Goal: Register for event/course: Register for event/course

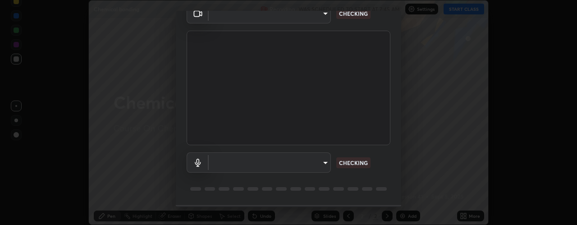
scroll to position [71, 0]
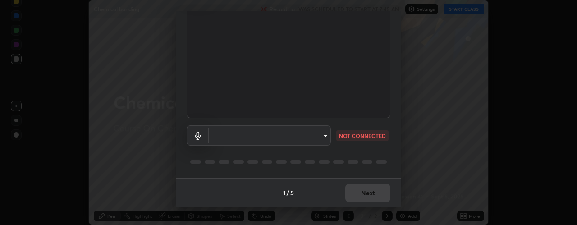
type input "3fb0db9b948ee014c865c74d3d253d8b81db7a3fe99a51a232c6435469281ce5"
type input "default"
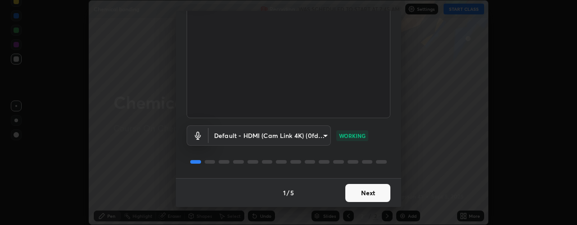
click at [382, 194] on button "Next" at bounding box center [367, 193] width 45 height 18
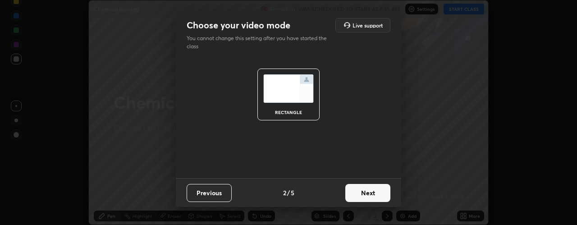
scroll to position [0, 0]
click at [379, 197] on button "Next" at bounding box center [367, 193] width 45 height 18
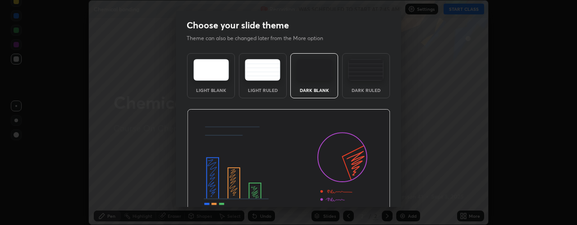
click at [381, 83] on div "Dark Ruled" at bounding box center [366, 75] width 48 height 45
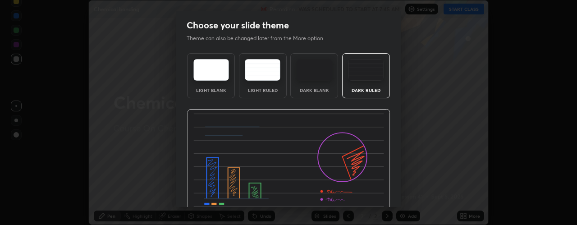
scroll to position [46, 0]
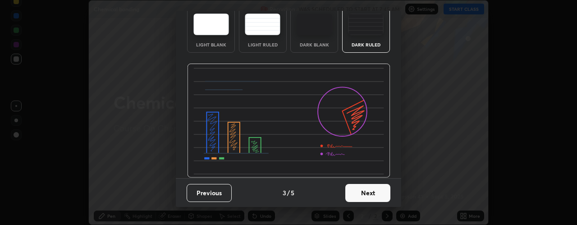
click at [379, 190] on button "Next" at bounding box center [367, 193] width 45 height 18
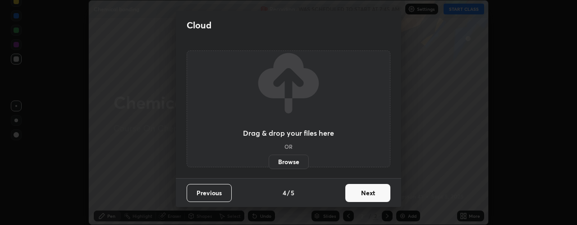
scroll to position [0, 0]
click at [372, 192] on button "Next" at bounding box center [367, 193] width 45 height 18
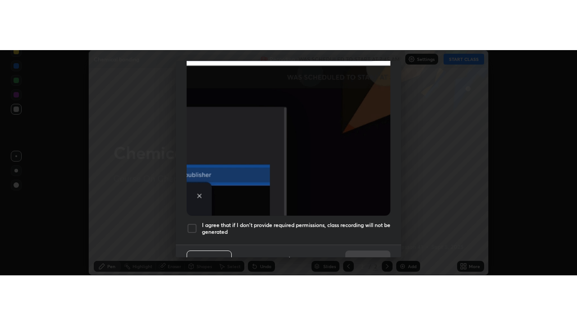
scroll to position [255, 0]
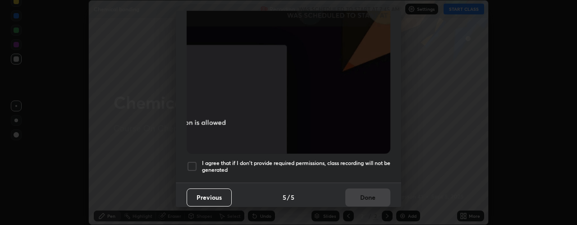
click at [380, 169] on h5 "I agree that if I don't provide required permissions, class recording will not …" at bounding box center [296, 167] width 188 height 14
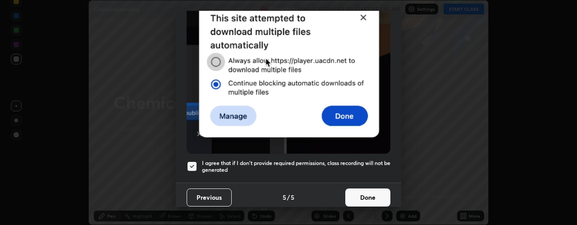
click at [372, 193] on button "Done" at bounding box center [367, 197] width 45 height 18
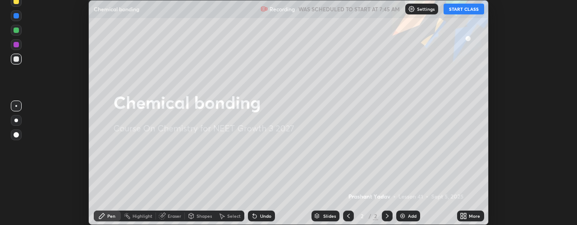
click at [476, 13] on button "START CLASS" at bounding box center [464, 9] width 41 height 11
click at [472, 218] on div "More" at bounding box center [474, 216] width 11 height 5
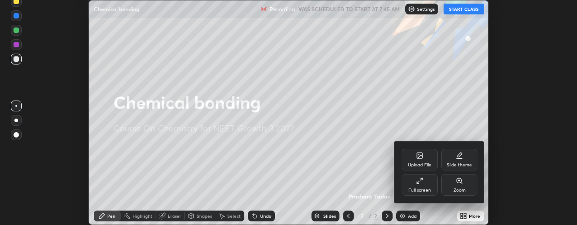
click at [433, 186] on div "Full screen" at bounding box center [420, 185] width 36 height 22
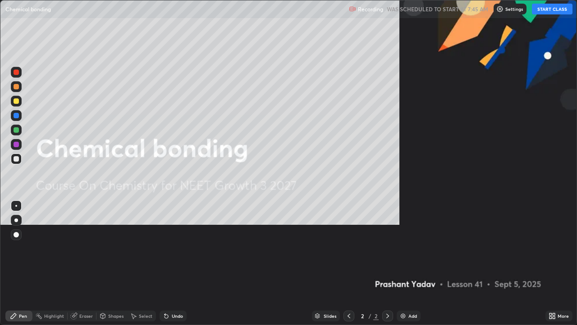
scroll to position [325, 577]
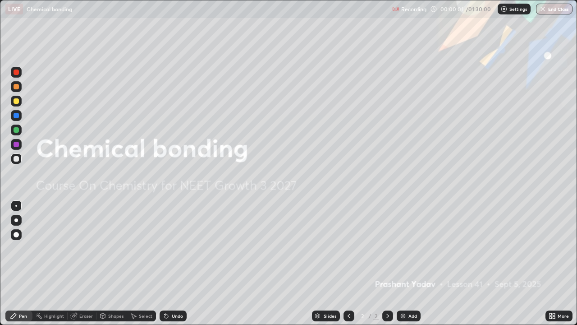
click at [414, 225] on div "Add" at bounding box center [412, 315] width 9 height 5
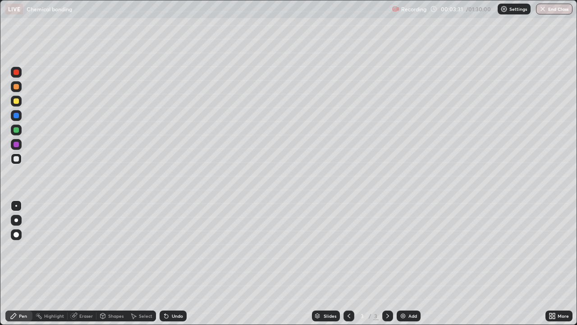
click at [172, 225] on div "Undo" at bounding box center [177, 315] width 11 height 5
click at [168, 225] on icon at bounding box center [166, 315] width 7 height 7
